Goal: Entertainment & Leisure: Consume media (video, audio)

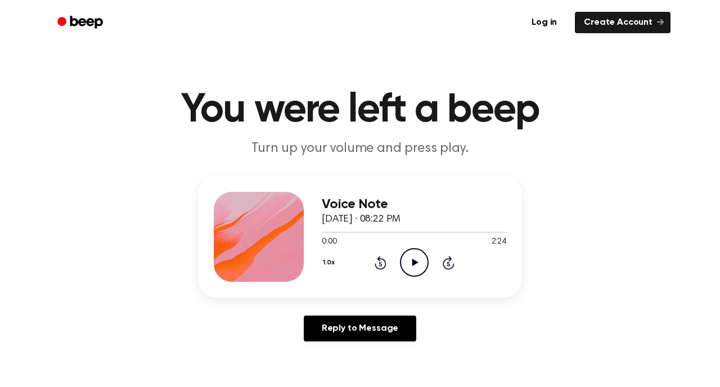
click at [312, 234] on div "Voice Note October 12, 2025 · 08:22 PM 0:00 2:24 Your browser does not support …" at bounding box center [360, 237] width 324 height 122
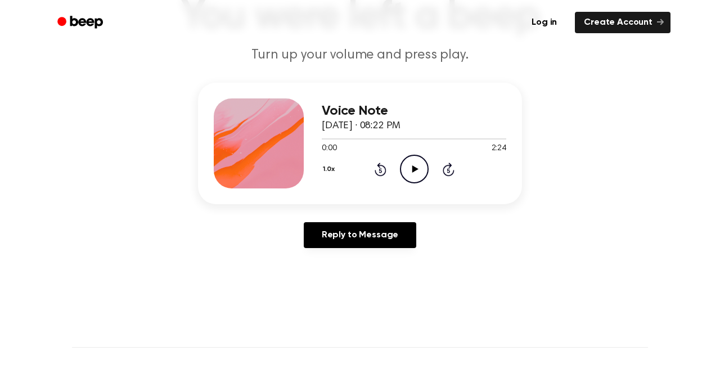
scroll to position [132, 0]
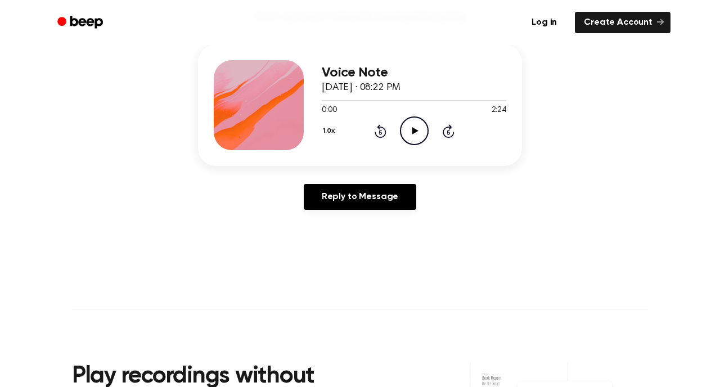
click at [275, 118] on div at bounding box center [259, 105] width 90 height 90
click at [380, 100] on div at bounding box center [414, 100] width 185 height 1
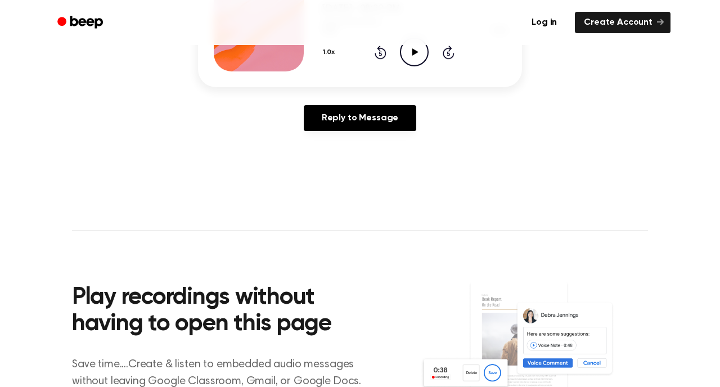
scroll to position [198, 0]
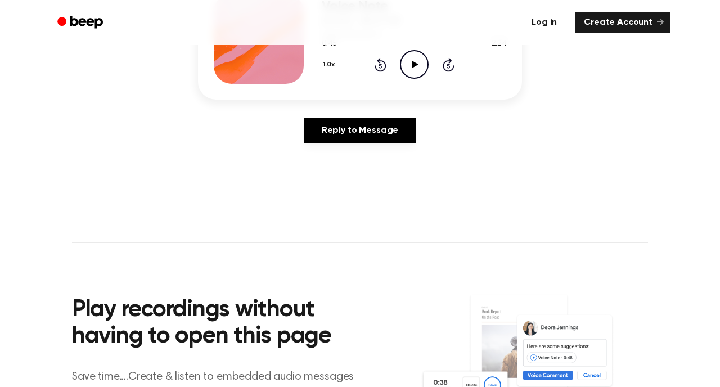
click at [550, 17] on link "Log in" at bounding box center [545, 23] width 48 height 26
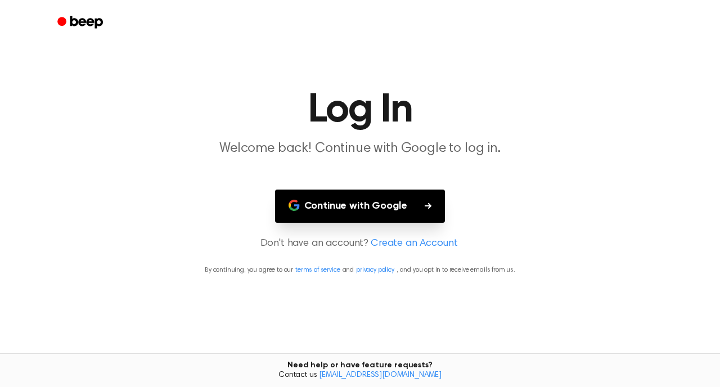
click at [402, 197] on button "Continue with Google" at bounding box center [360, 206] width 171 height 33
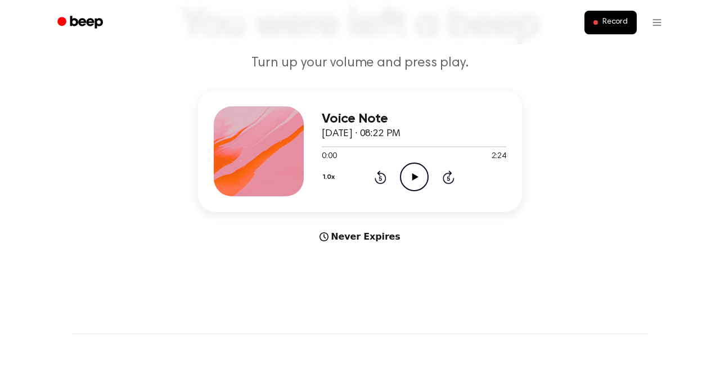
scroll to position [87, 0]
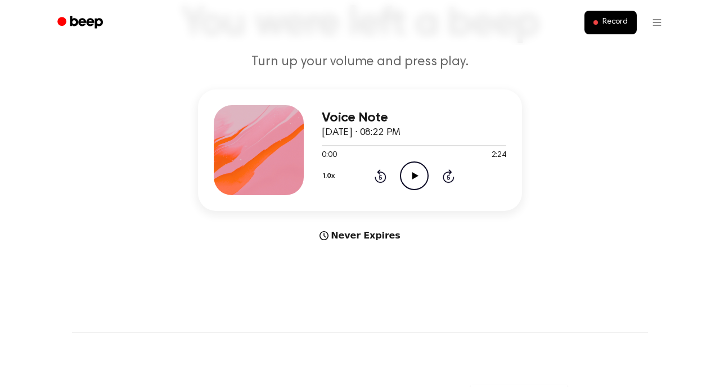
click at [411, 185] on icon "Play Audio" at bounding box center [414, 176] width 29 height 29
click at [411, 185] on icon "Pause Audio" at bounding box center [414, 176] width 29 height 29
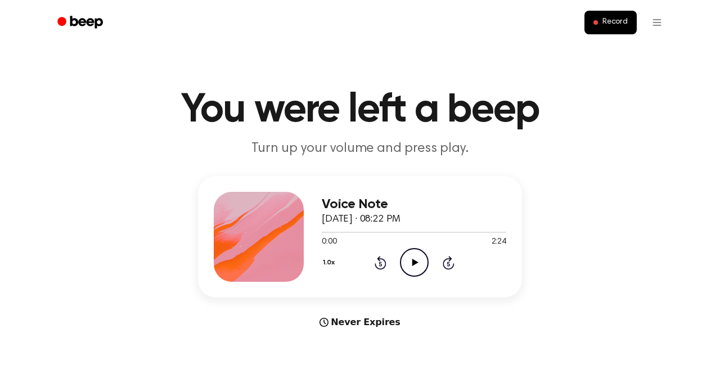
click at [401, 216] on span "[DATE] · 08:22 PM" at bounding box center [361, 219] width 79 height 10
click at [369, 213] on div "Voice Note October 12, 2025 · 08:22 PM" at bounding box center [414, 212] width 185 height 30
